Goal: Navigation & Orientation: Find specific page/section

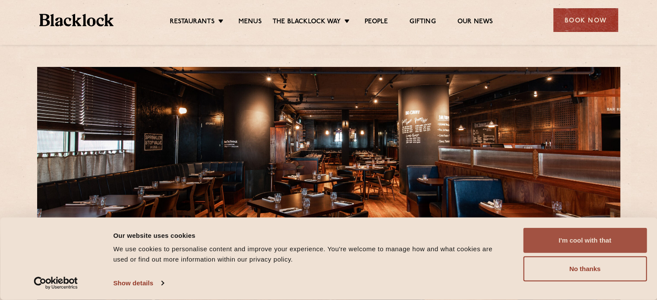
click at [565, 233] on button "I'm cool with that" at bounding box center [585, 240] width 124 height 25
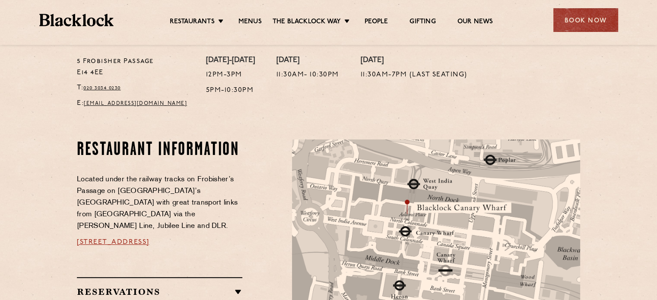
scroll to position [311, 0]
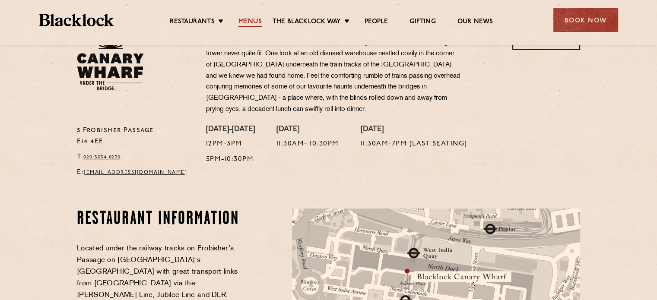
click at [245, 24] on link "Menus" at bounding box center [249, 23] width 23 height 10
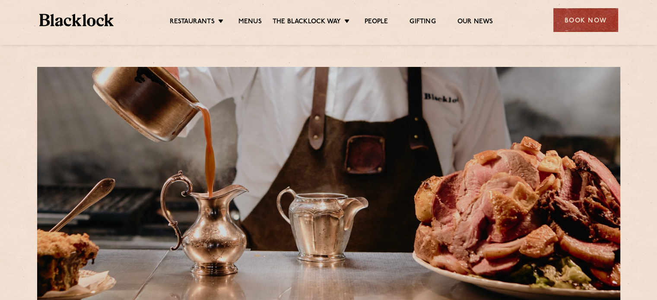
click at [328, 121] on div at bounding box center [328, 189] width 583 height 244
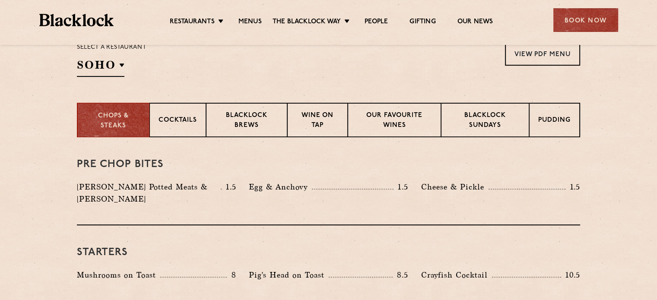
scroll to position [294, 0]
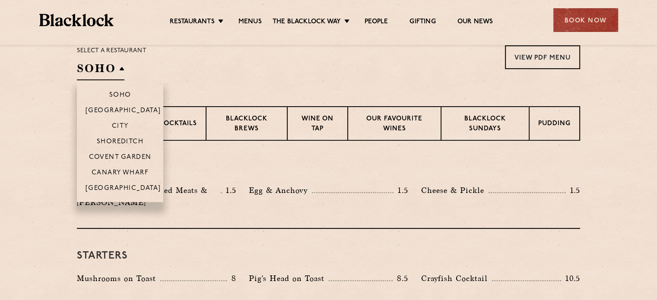
click at [121, 169] on li "Canary Wharf" at bounding box center [120, 173] width 86 height 16
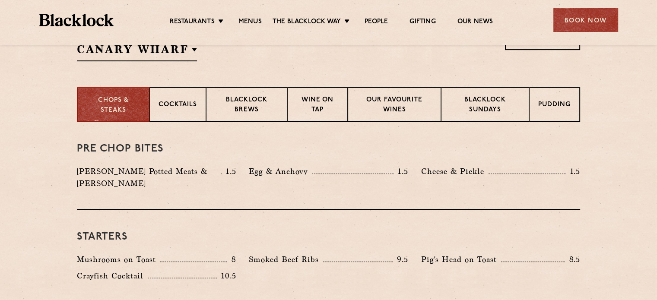
scroll to position [311, 0]
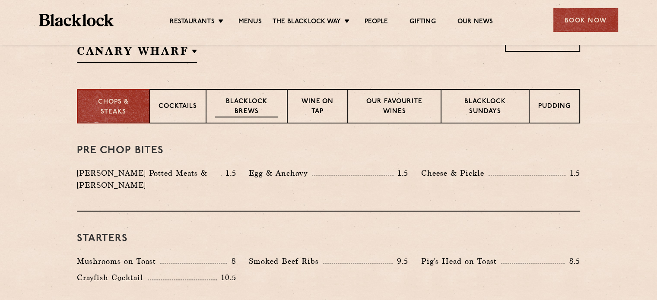
click at [253, 107] on p "Blacklock Brews" at bounding box center [246, 107] width 63 height 20
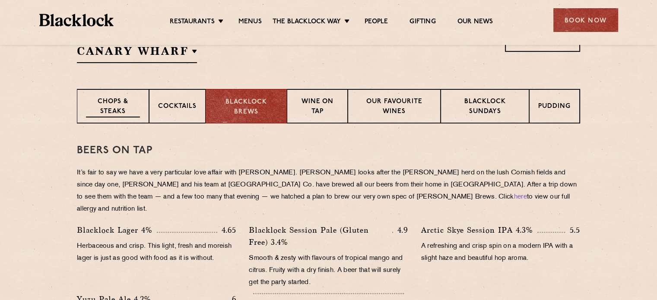
click at [128, 100] on p "Chops & Steaks" at bounding box center [113, 107] width 54 height 20
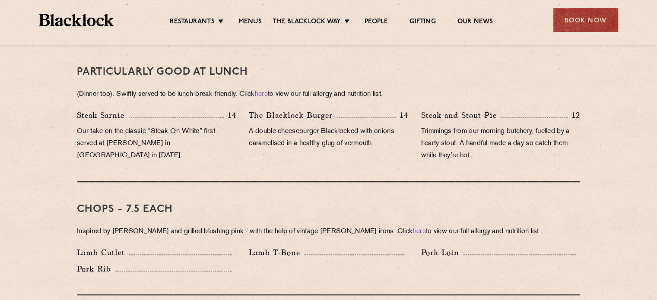
scroll to position [523, 0]
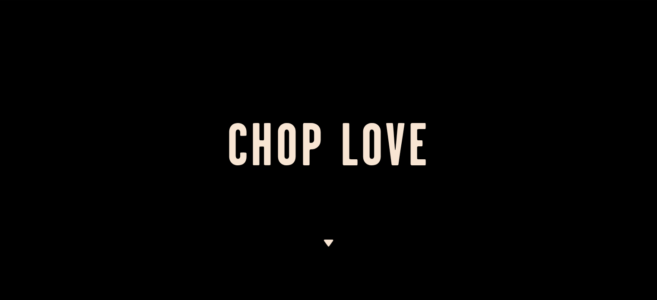
click at [276, 114] on div at bounding box center [328, 150] width 657 height 300
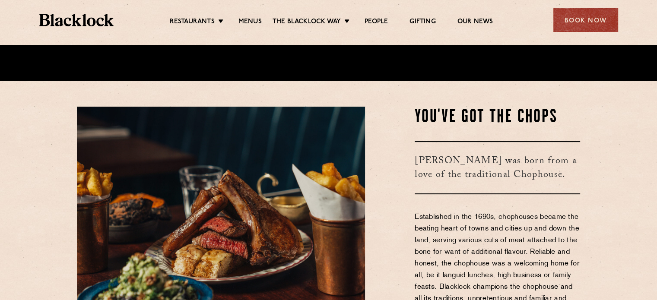
scroll to position [277, 0]
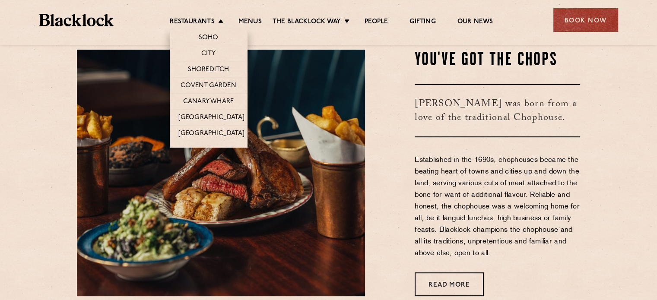
click at [216, 23] on li "Restaurants Soho City Shoreditch Covent Garden Canary Wharf Manchester Birmingh…" at bounding box center [199, 23] width 58 height 10
click at [207, 103] on link "Canary Wharf" at bounding box center [208, 103] width 51 height 10
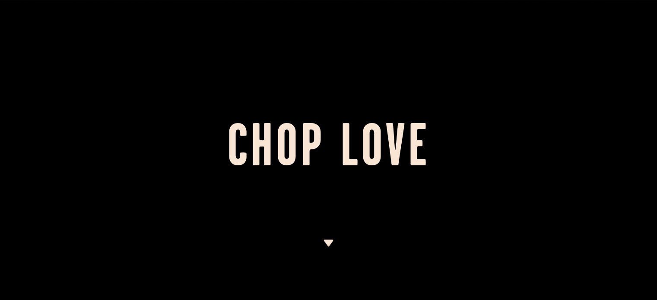
click at [240, 90] on div at bounding box center [328, 150] width 657 height 300
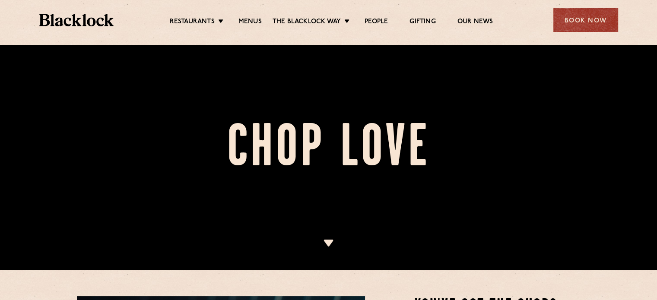
scroll to position [138, 0]
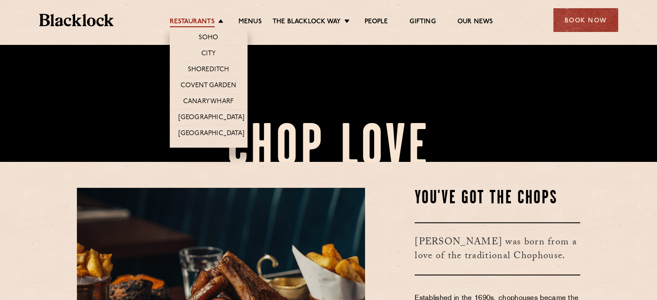
click at [205, 24] on link "Restaurants" at bounding box center [192, 23] width 45 height 10
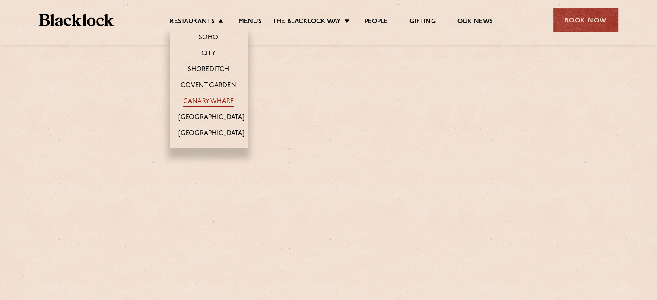
click at [217, 103] on link "Canary Wharf" at bounding box center [208, 103] width 51 height 10
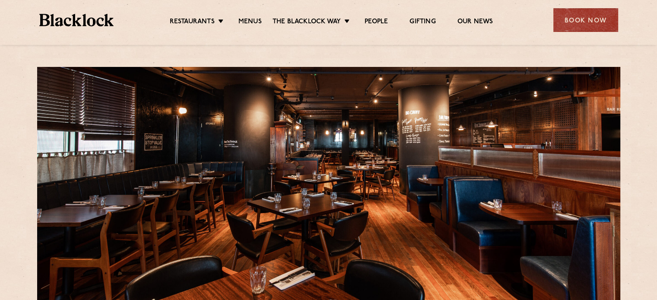
click at [316, 90] on div at bounding box center [328, 189] width 583 height 244
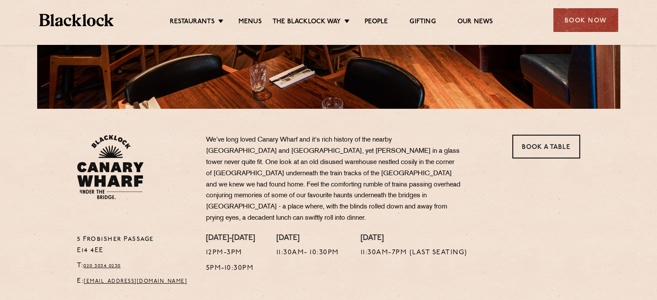
scroll to position [207, 0]
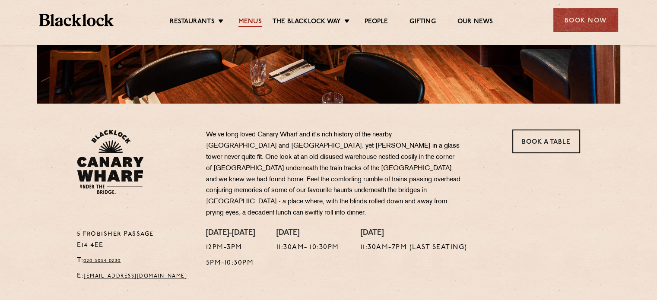
click at [251, 21] on link "Menus" at bounding box center [249, 23] width 23 height 10
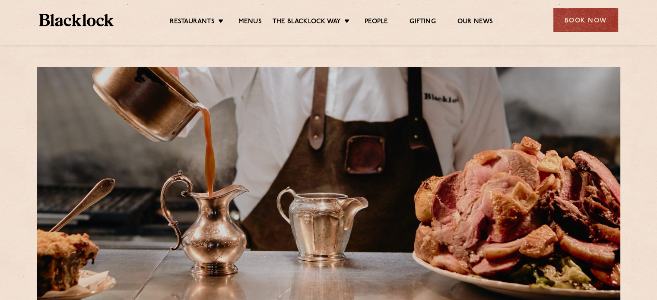
click at [282, 152] on div at bounding box center [328, 189] width 583 height 244
